Goal: Use online tool/utility: Utilize a website feature to perform a specific function

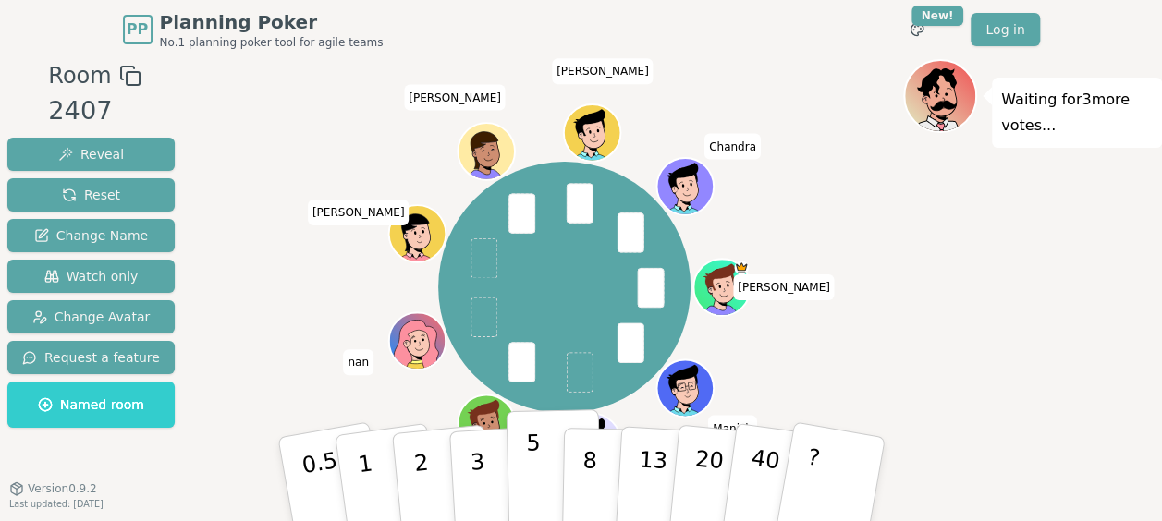
click at [526, 461] on p "5" at bounding box center [533, 480] width 16 height 100
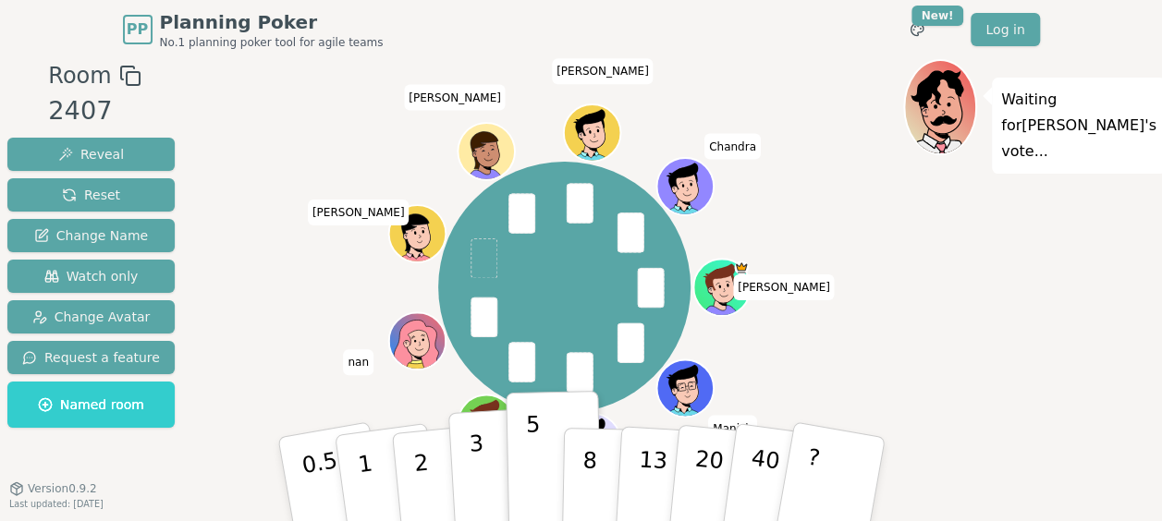
click at [474, 447] on p "3" at bounding box center [478, 481] width 20 height 101
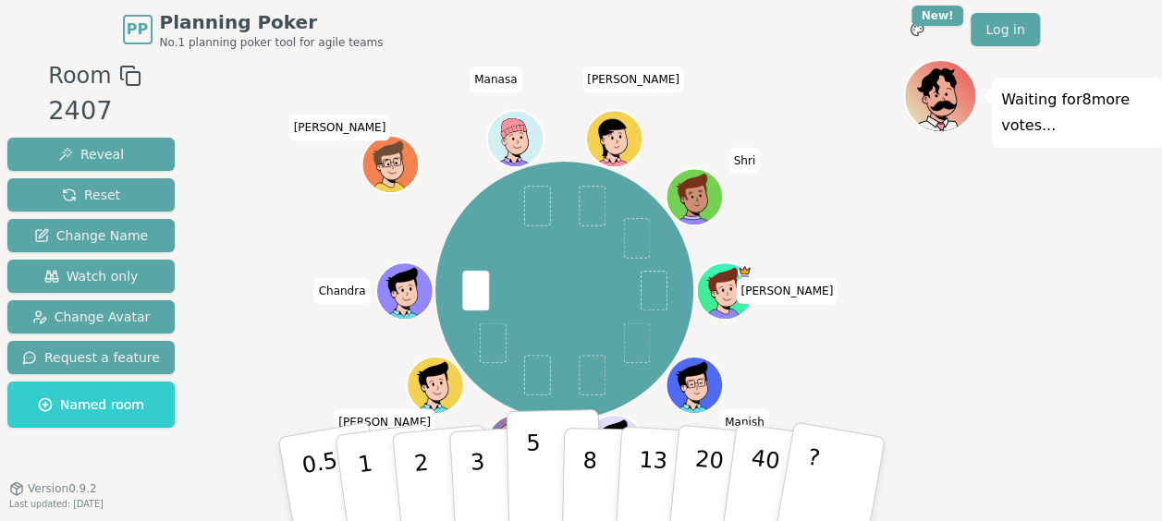
click at [536, 492] on p "5" at bounding box center [533, 480] width 16 height 100
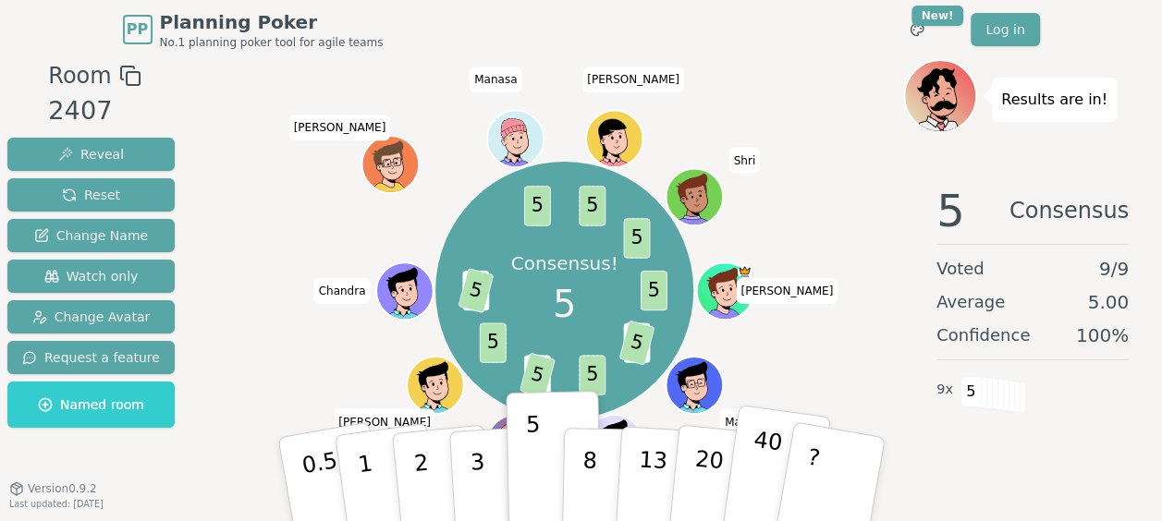
click at [775, 481] on button "40" at bounding box center [775, 480] width 110 height 150
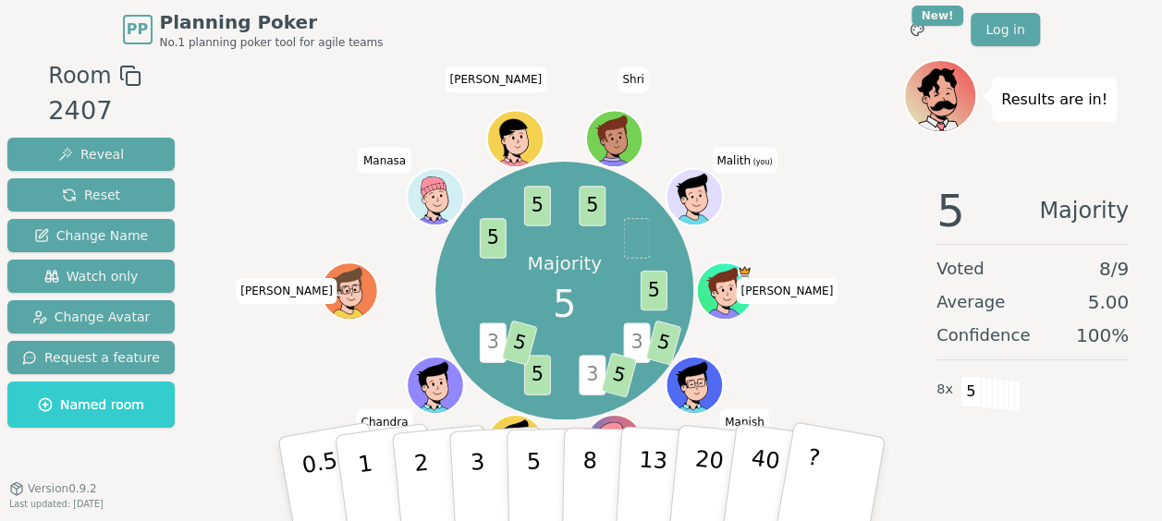
scroll to position [46, 0]
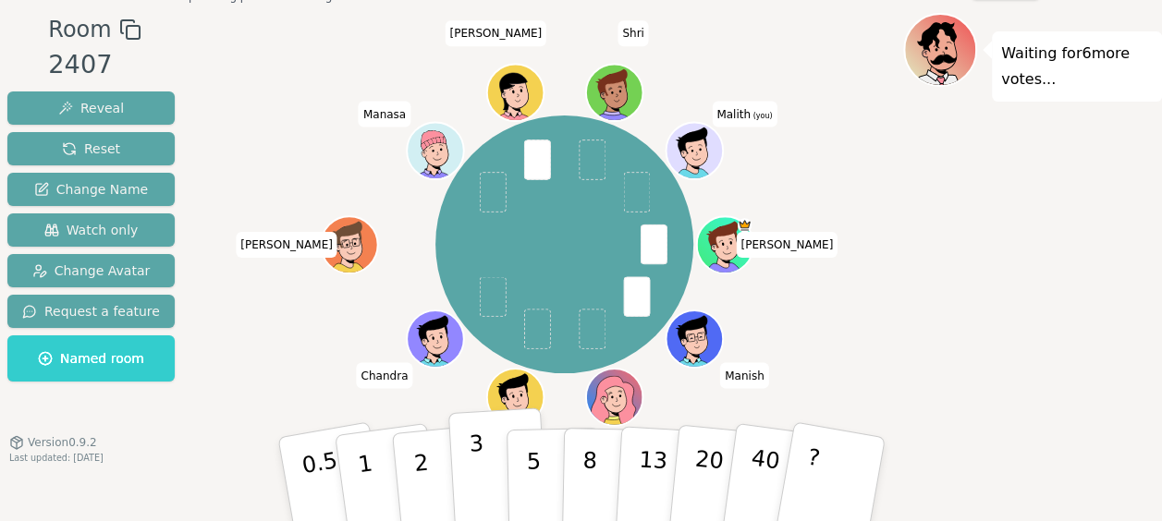
click at [484, 477] on button "3" at bounding box center [497, 480] width 101 height 144
